Goal: Task Accomplishment & Management: Complete application form

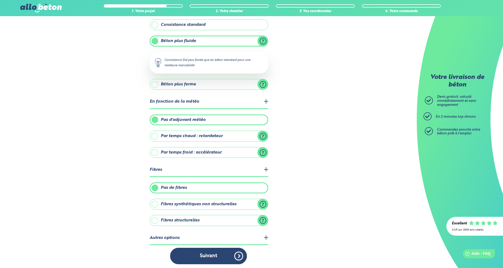
click at [266, 237] on legend "Autres options" at bounding box center [209, 239] width 119 height 14
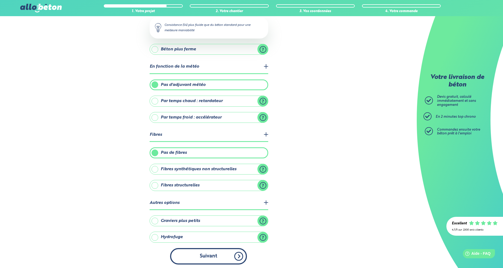
click at [212, 254] on button "Suivant" at bounding box center [208, 256] width 77 height 16
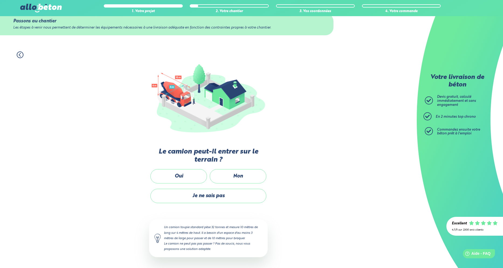
scroll to position [13, 0]
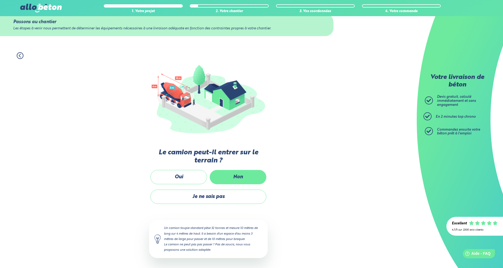
click at [247, 178] on label "Non" at bounding box center [238, 177] width 57 height 14
click at [0, 0] on input "Non" at bounding box center [0, 0] width 0 height 0
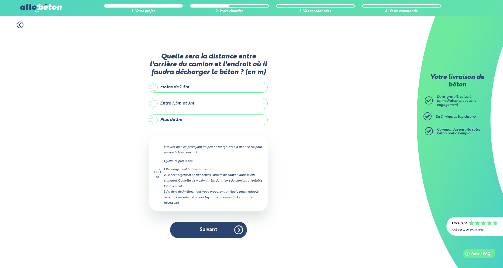
click at [176, 118] on label "Plus de 3m" at bounding box center [208, 120] width 119 height 11
click at [0, 0] on input "Plus de 3m" at bounding box center [0, 0] width 0 height 0
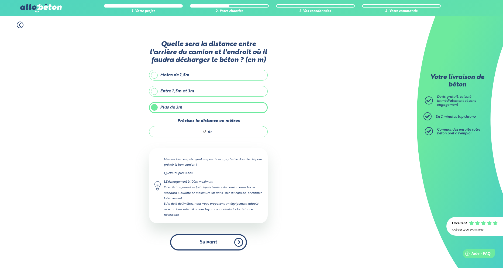
click at [212, 246] on button "Suivant" at bounding box center [208, 242] width 77 height 16
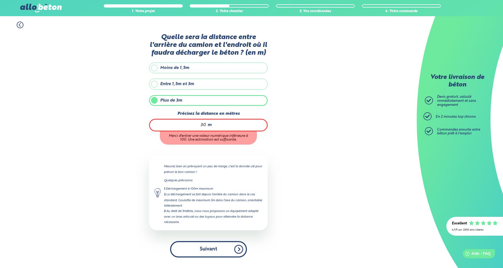
type input "30"
click at [215, 247] on button "Suivant" at bounding box center [208, 249] width 77 height 16
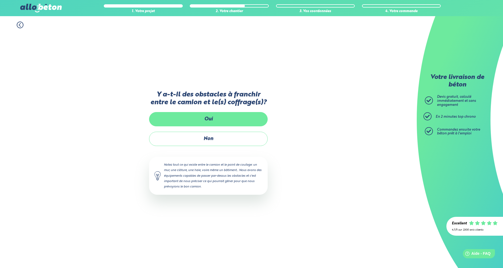
click at [217, 122] on label "Oui" at bounding box center [208, 119] width 119 height 14
click at [0, 0] on input "Oui" at bounding box center [0, 0] width 0 height 0
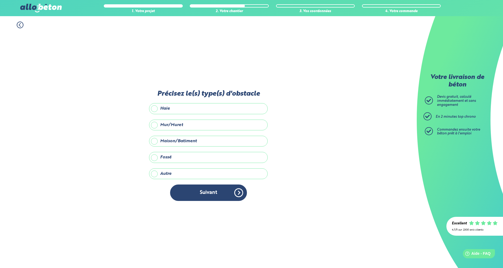
click at [188, 112] on label "Haie" at bounding box center [208, 108] width 119 height 11
click at [0, 0] on input "Haie" at bounding box center [0, 0] width 0 height 0
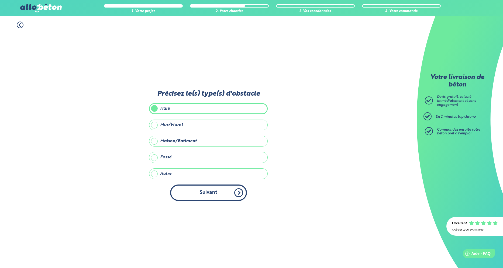
click at [208, 191] on button "Suivant" at bounding box center [208, 193] width 77 height 16
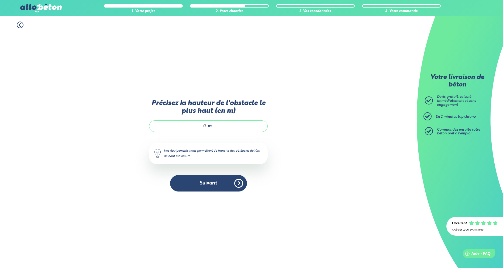
click at [198, 129] on input "Précisez la hauteur de l'obstacle le plus haut (en m)" at bounding box center [181, 126] width 52 height 5
type input "3"
click at [207, 185] on button "Suivant" at bounding box center [208, 183] width 77 height 16
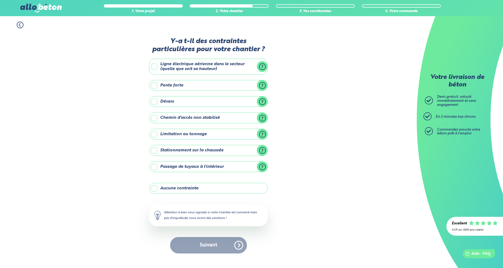
click at [202, 151] on label "Stationnement sur la chaussée" at bounding box center [208, 150] width 119 height 11
click at [0, 0] on input "Stationnement sur la chaussée" at bounding box center [0, 0] width 0 height 0
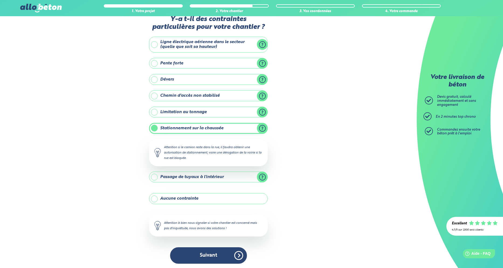
scroll to position [13, 0]
click at [220, 253] on button "Suivant" at bounding box center [208, 256] width 77 height 16
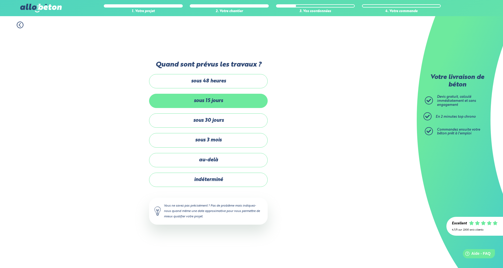
click at [209, 96] on label "sous 15 jours" at bounding box center [208, 101] width 119 height 14
click at [0, 0] on input "sous 15 jours" at bounding box center [0, 0] width 0 height 0
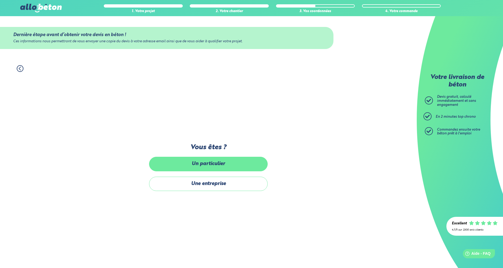
click at [221, 165] on label "Un particulier" at bounding box center [208, 164] width 119 height 14
click at [0, 0] on input "Un particulier" at bounding box center [0, 0] width 0 height 0
